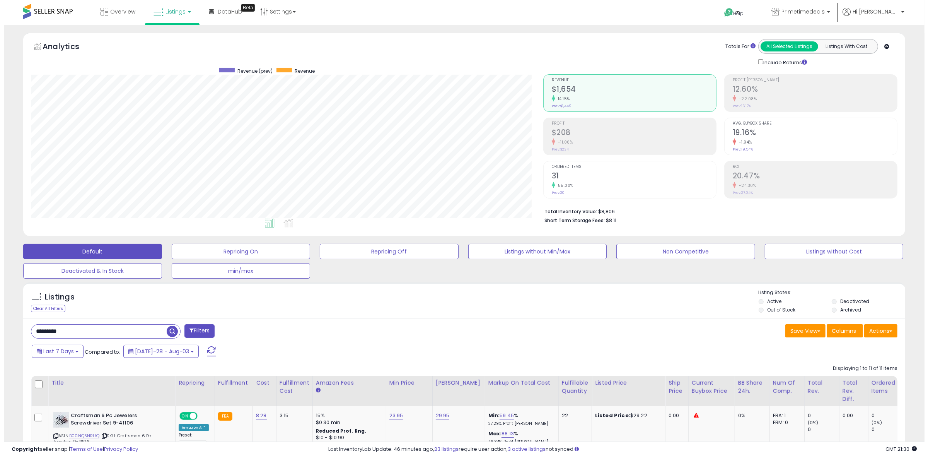
scroll to position [158, 512]
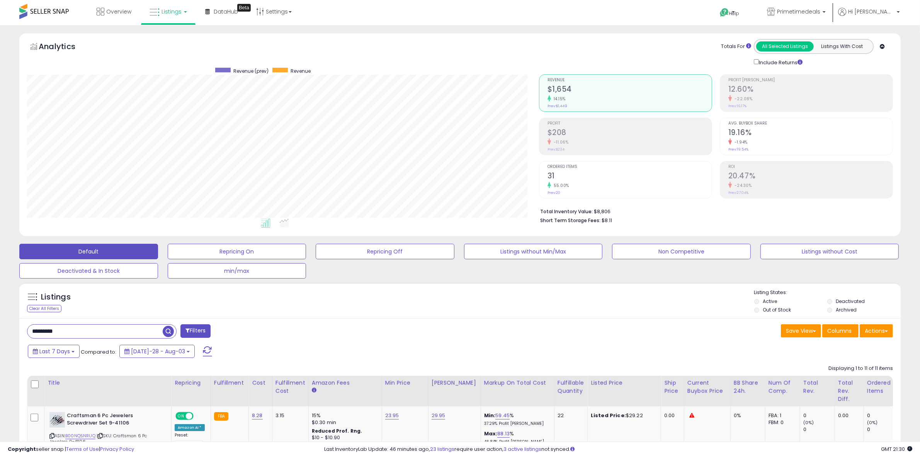
drag, startPoint x: 0, startPoint y: 0, endPoint x: -9, endPoint y: 317, distance: 316.7
click at [0, 317] on html "Unable to login Retrieving listings data.. has not yet accepted the Terms of Us…" at bounding box center [460, 228] width 920 height 457
paste input "*"
click at [257, 328] on span "button" at bounding box center [253, 331] width 11 height 11
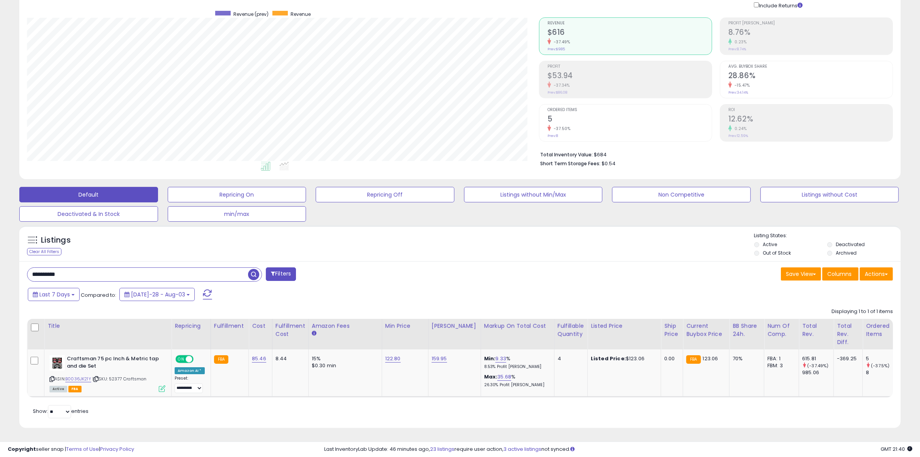
click at [0, 265] on html "Unable to login Retrieving listings data.. has not yet accepted the Terms of Us…" at bounding box center [460, 171] width 920 height 457
type input "*********"
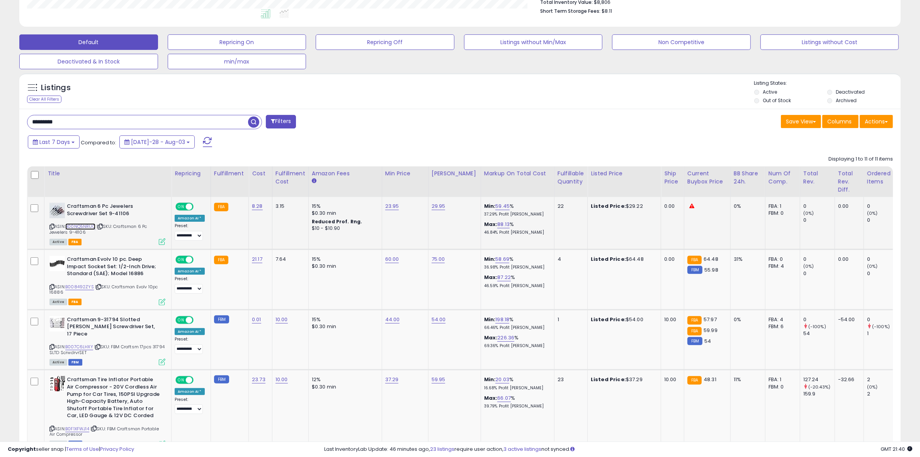
click at [82, 225] on link "B00NQ5NRUQ" at bounding box center [80, 226] width 30 height 7
click at [496, 207] on link "59.45" at bounding box center [503, 206] width 14 height 8
drag, startPoint x: 487, startPoint y: 188, endPoint x: 357, endPoint y: 184, distance: 130.3
drag, startPoint x: 487, startPoint y: 186, endPoint x: 393, endPoint y: 185, distance: 94.3
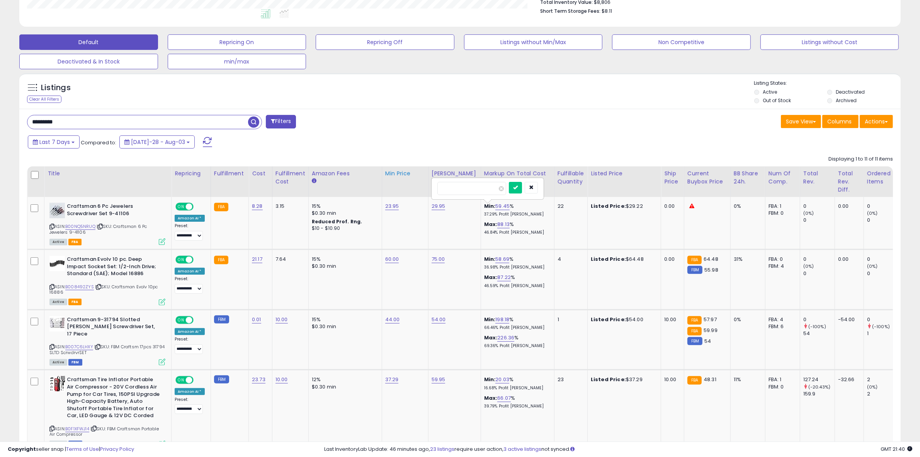
type input "**"
click at [518, 185] on icon "submit" at bounding box center [515, 187] width 5 height 5
click at [496, 257] on link "58.69" at bounding box center [503, 259] width 14 height 8
drag, startPoint x: 478, startPoint y: 240, endPoint x: 379, endPoint y: 238, distance: 98.6
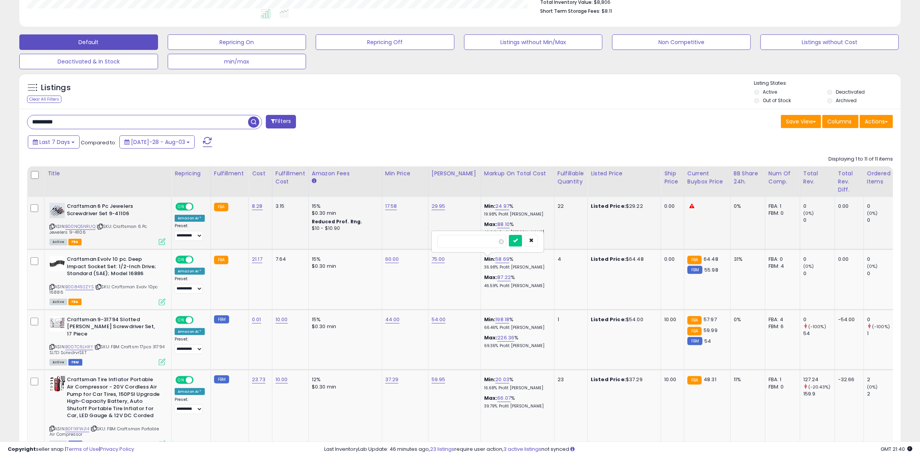
drag, startPoint x: 484, startPoint y: 239, endPoint x: 361, endPoint y: 238, distance: 123.3
type input "**"
click at [538, 235] on button "button" at bounding box center [531, 241] width 13 height 12
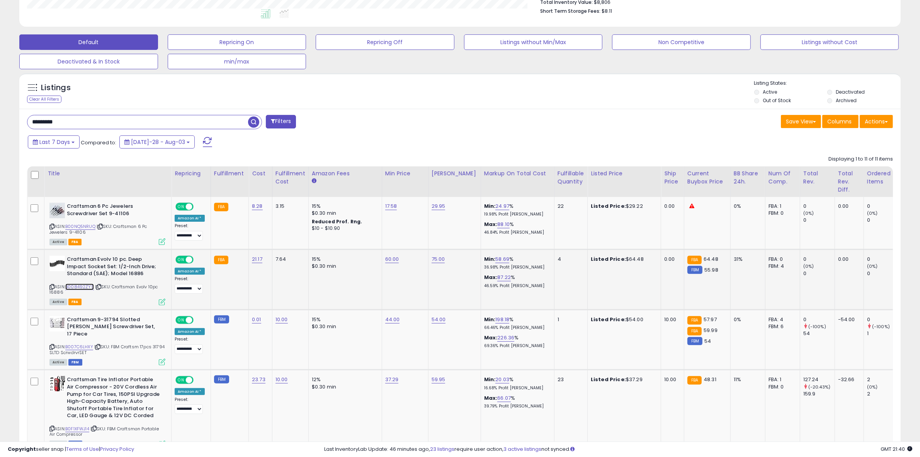
click at [82, 286] on link "B008492ZYS" at bounding box center [79, 286] width 29 height 7
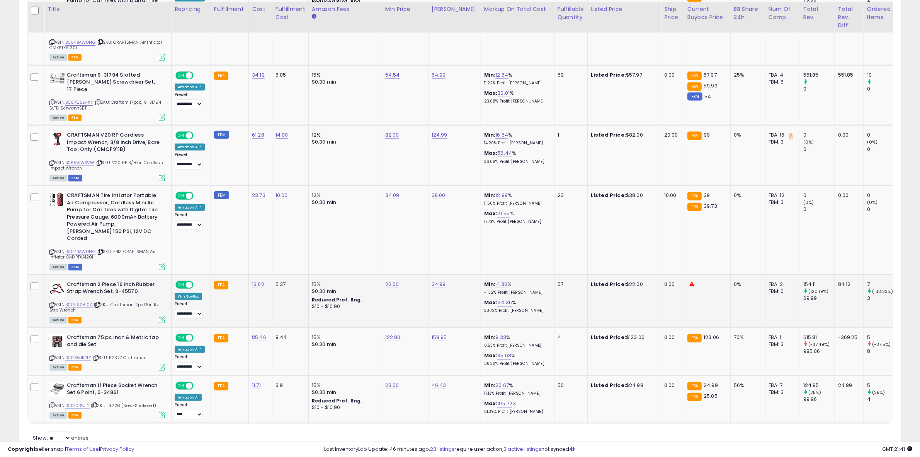
scroll to position [686, 0]
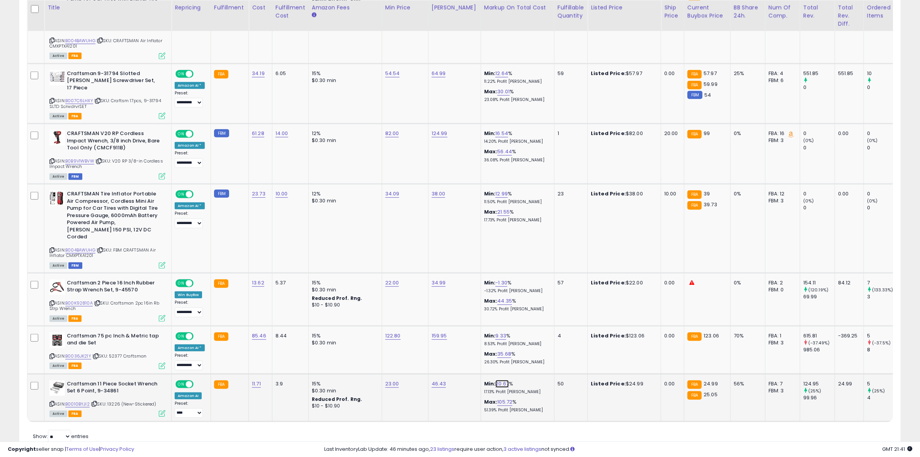
click at [496, 380] on link "20.67" at bounding box center [503, 384] width 14 height 8
drag, startPoint x: 484, startPoint y: 335, endPoint x: 387, endPoint y: 332, distance: 97.5
click at [387, 332] on tbody "**********" at bounding box center [624, 70] width 1194 height 701
type input "**"
click at [520, 333] on button "submit" at bounding box center [515, 334] width 13 height 12
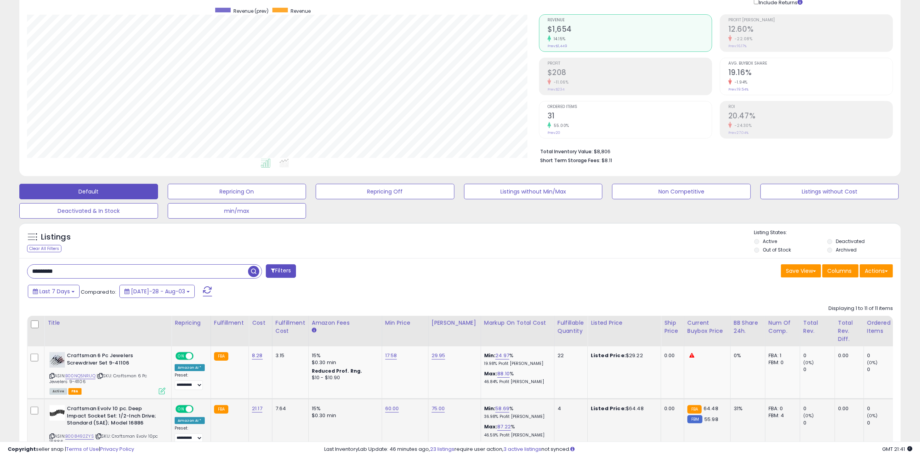
scroll to position [0, 0]
